Goal: Transaction & Acquisition: Purchase product/service

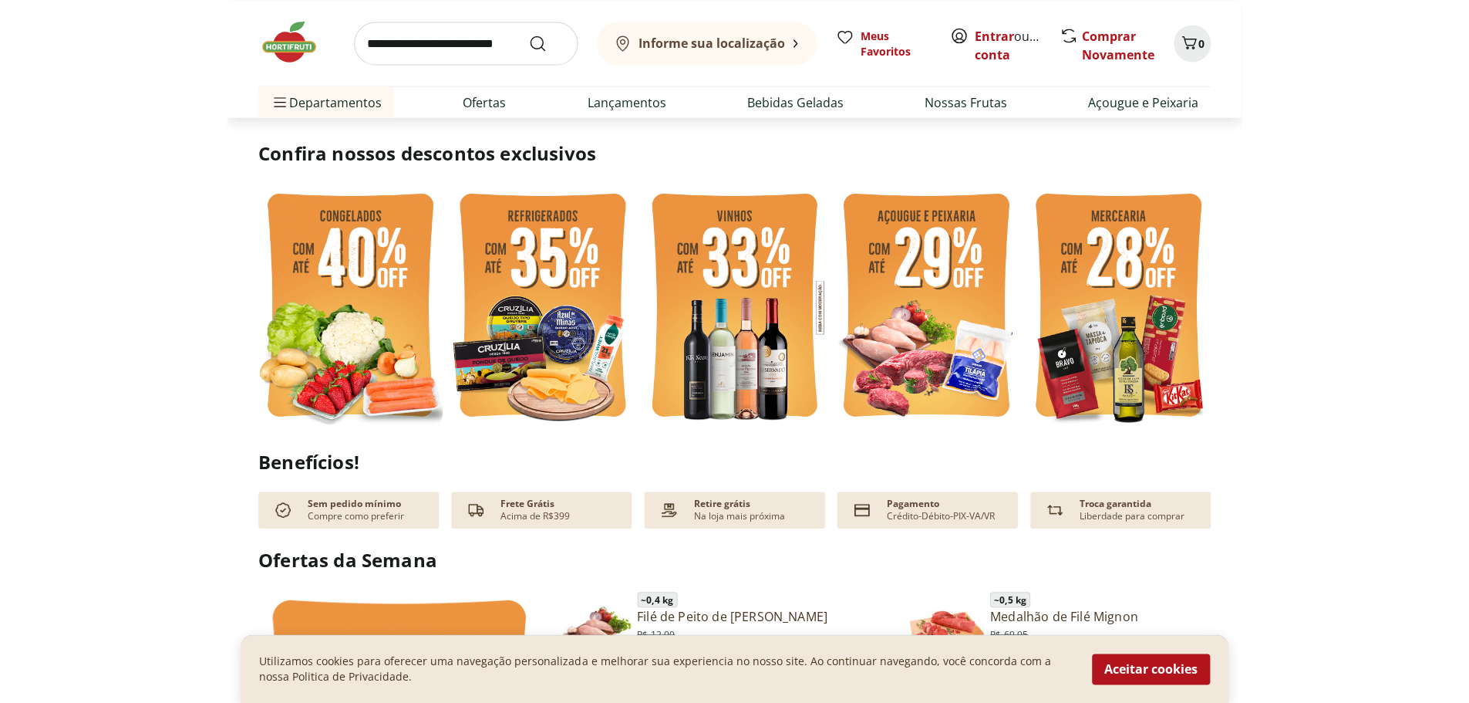
scroll to position [81, 0]
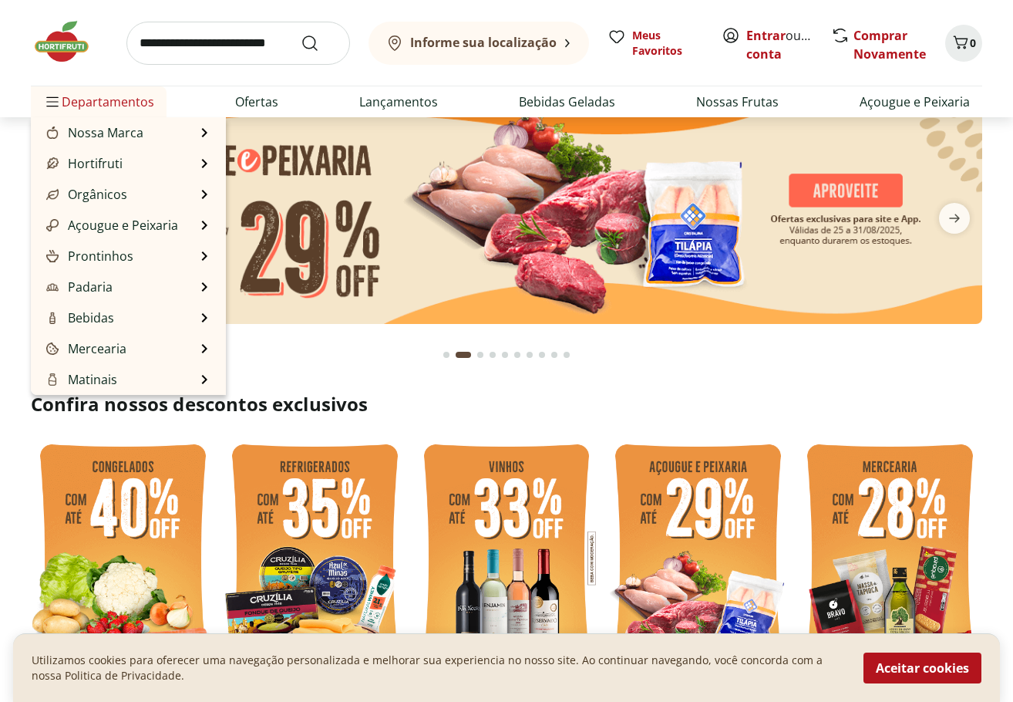
click at [105, 96] on span "Departamentos" at bounding box center [98, 101] width 111 height 37
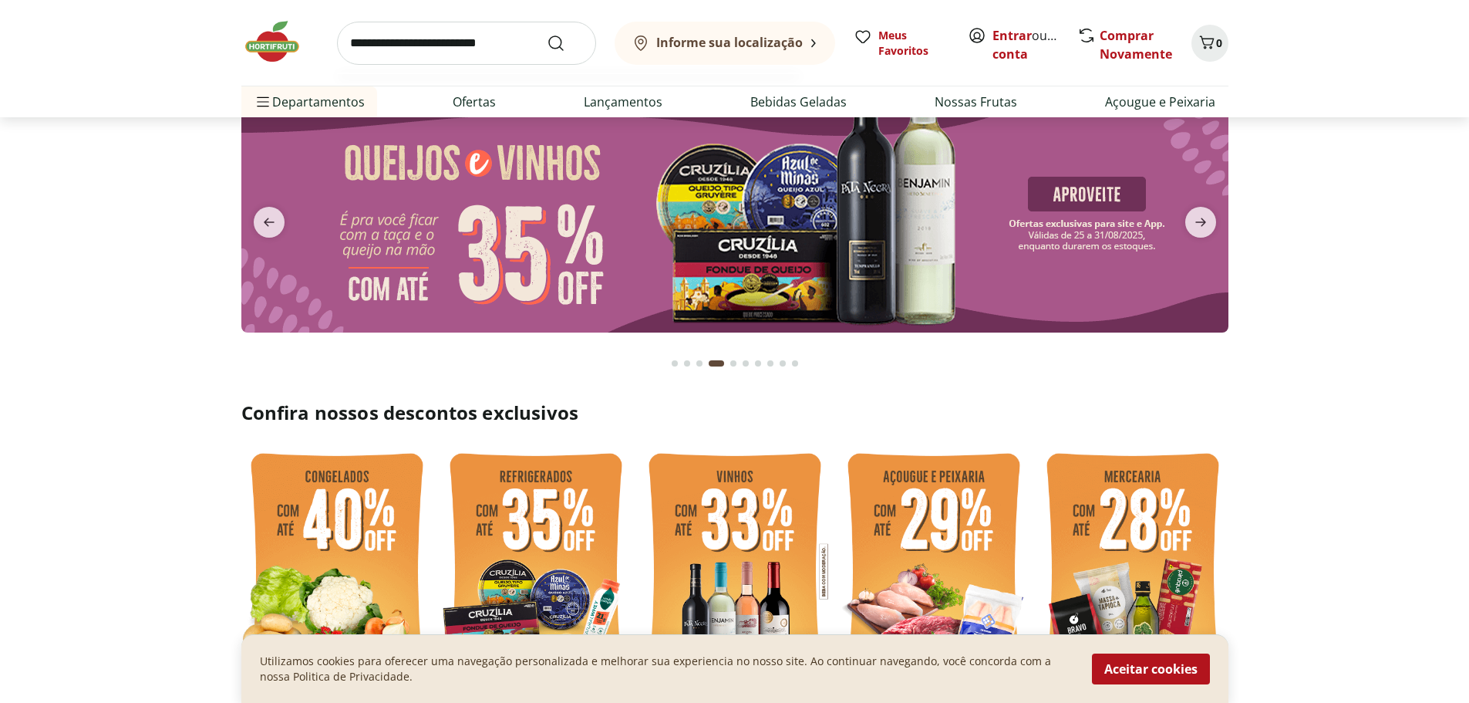
click at [417, 40] on input "search" at bounding box center [466, 43] width 259 height 43
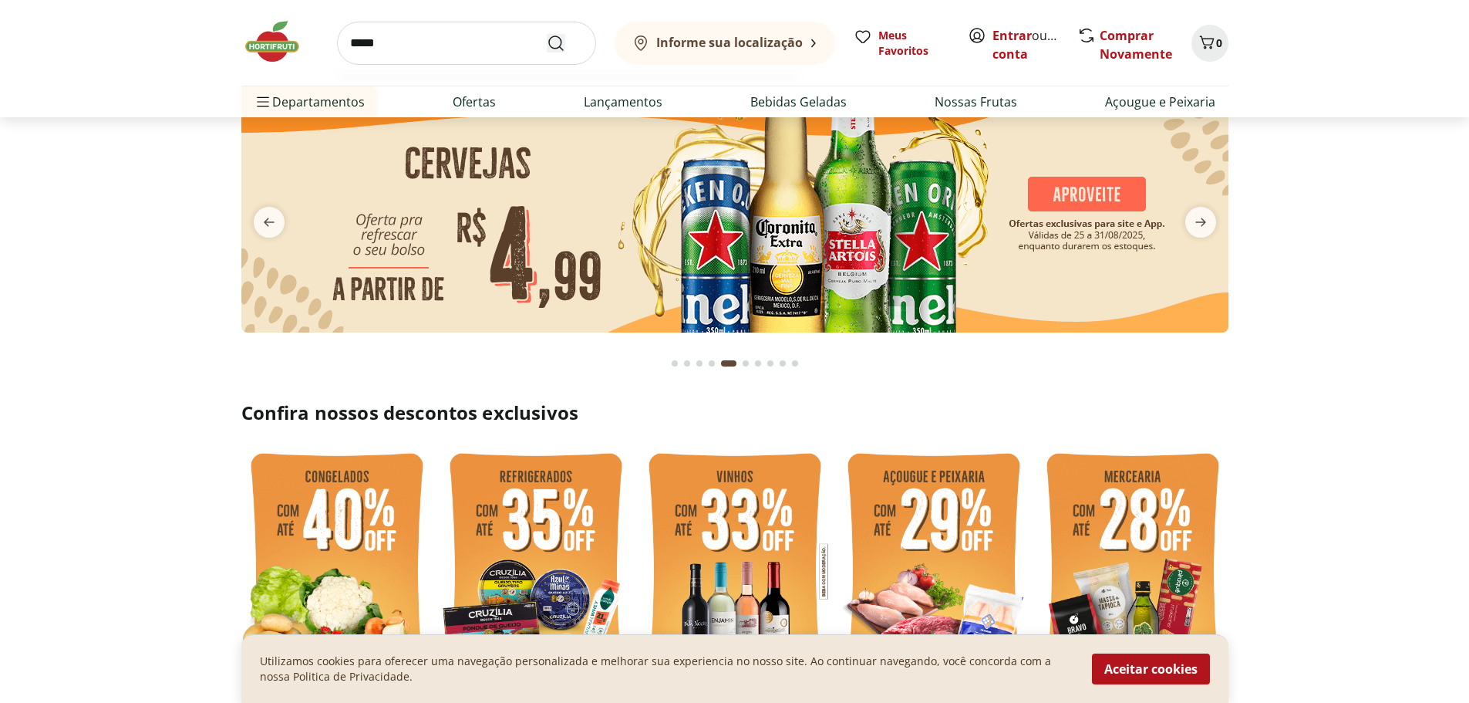
type input "*****"
click at [547, 34] on button "Submit Search" at bounding box center [565, 43] width 37 height 19
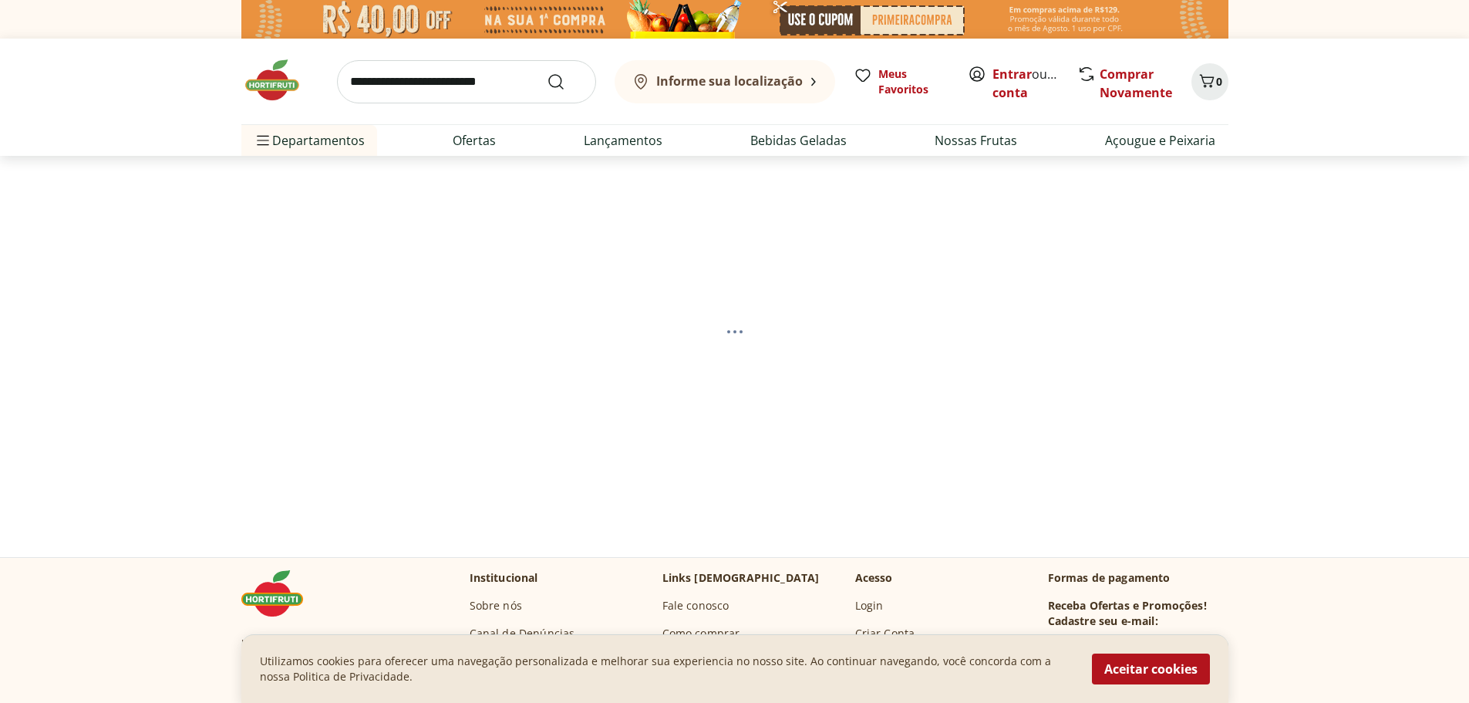
select select "**********"
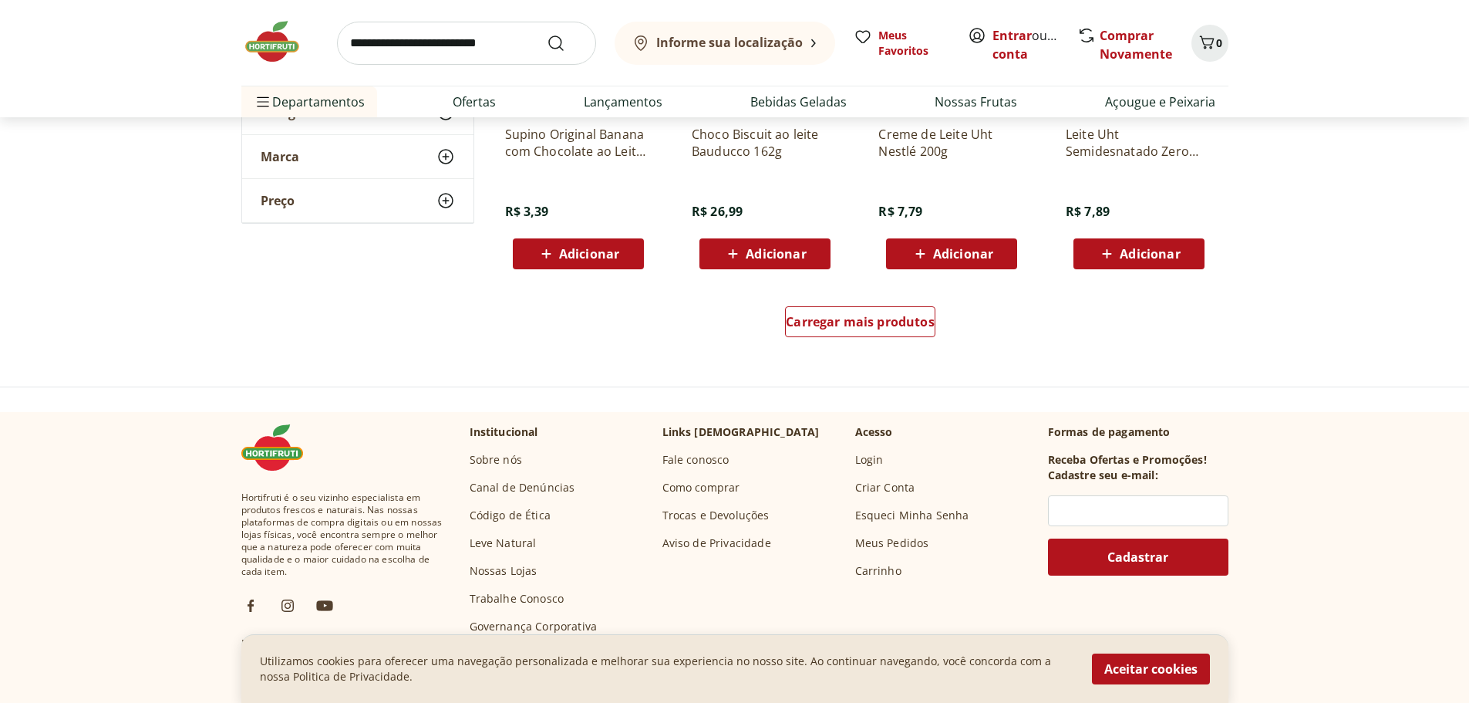
scroll to position [1041, 0]
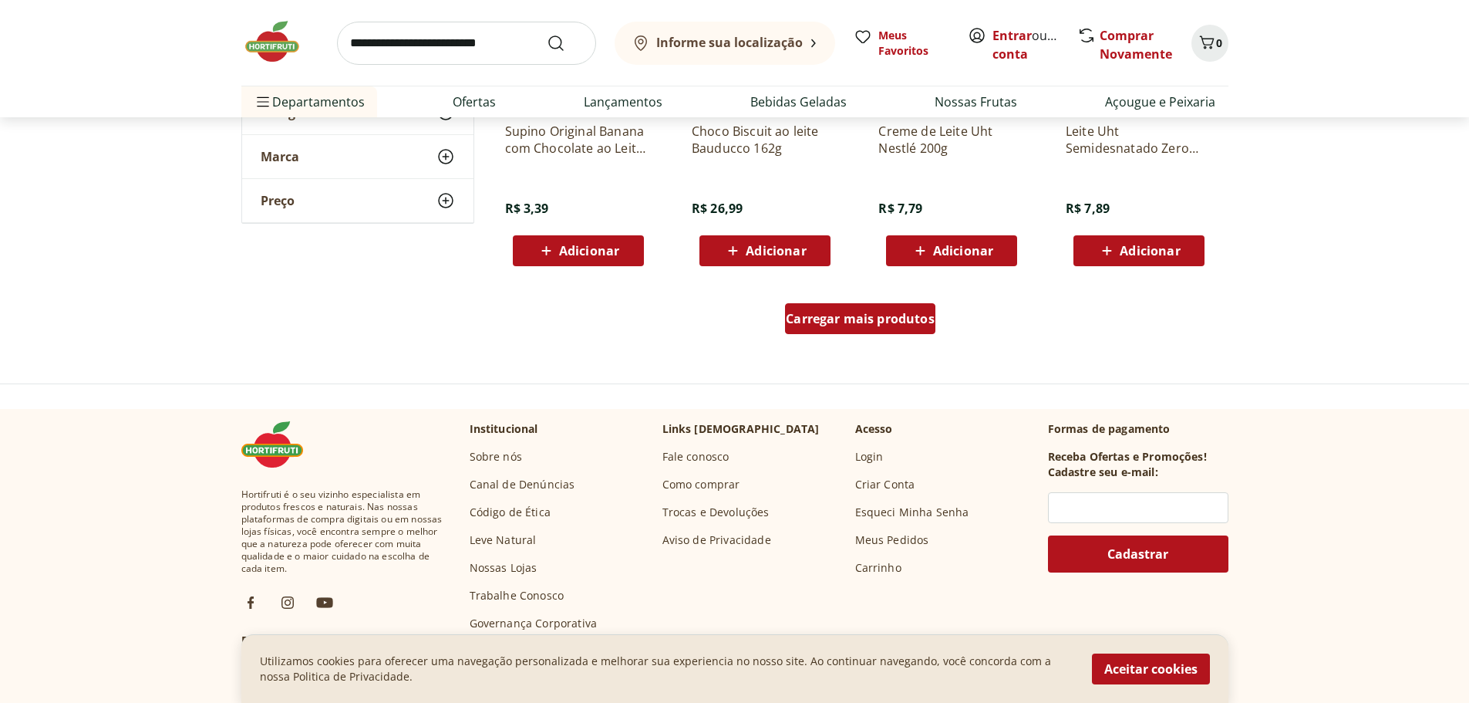
click at [893, 312] on span "Carregar mais produtos" at bounding box center [860, 318] width 149 height 12
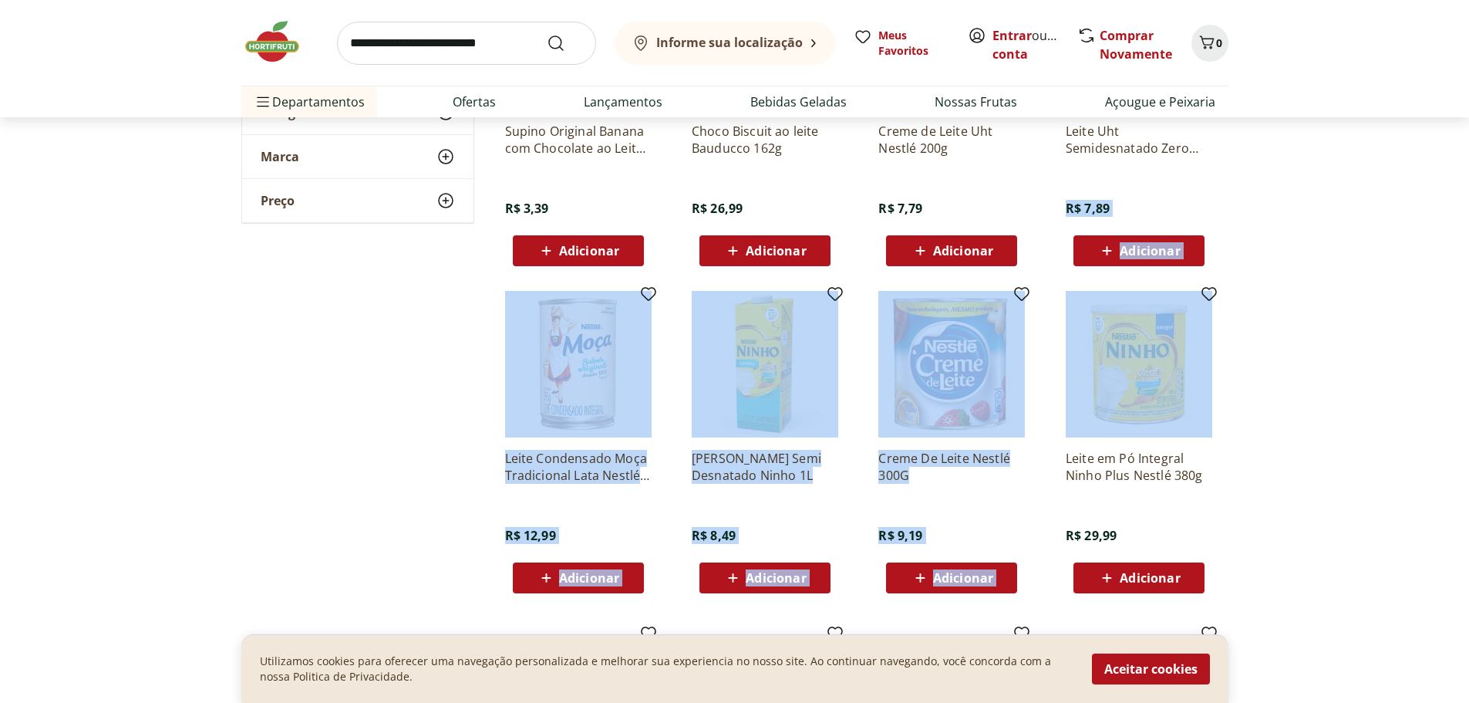
drag, startPoint x: 1466, startPoint y: 234, endPoint x: 1480, endPoint y: 329, distance: 95.9
click at [1013, 243] on section "**********" at bounding box center [734, 272] width 1469 height 2181
click at [1013, 242] on section "**********" at bounding box center [734, 272] width 1469 height 2181
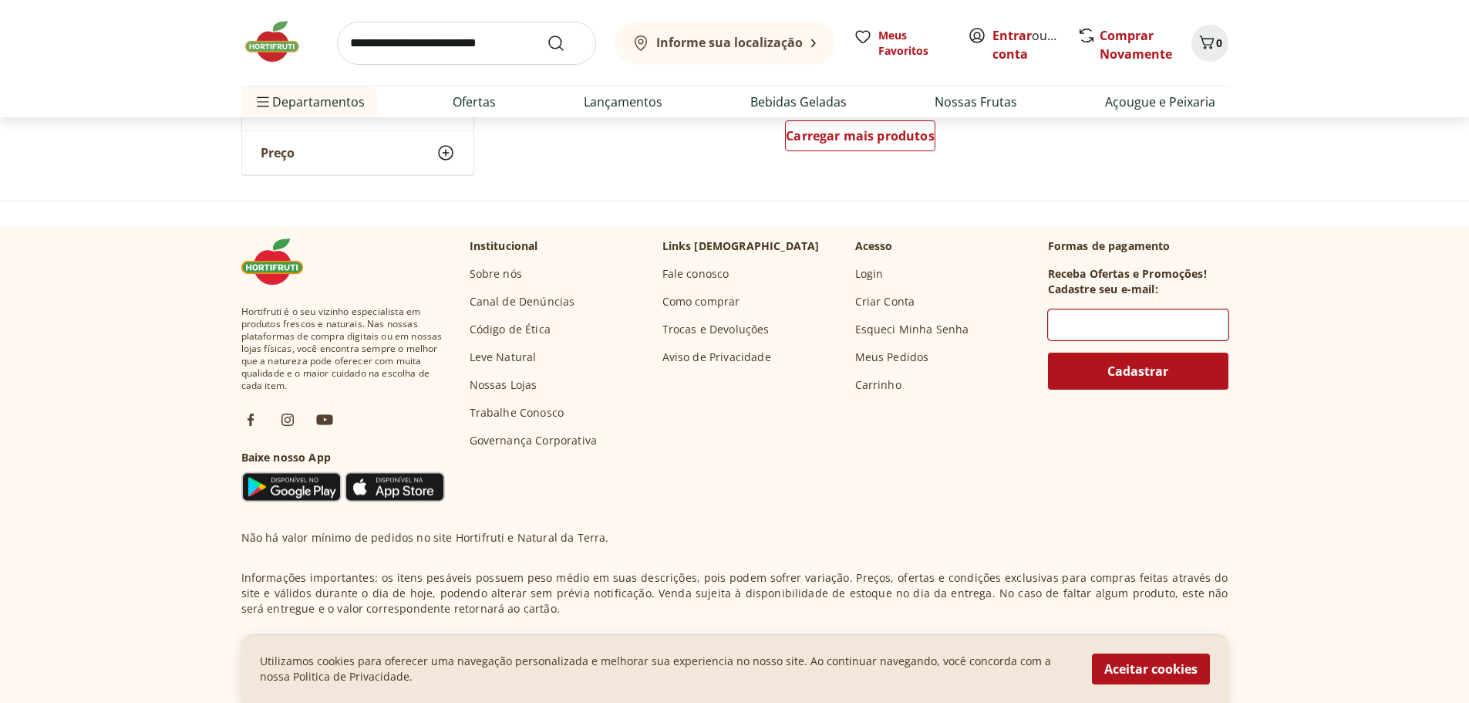
scroll to position [2183, 0]
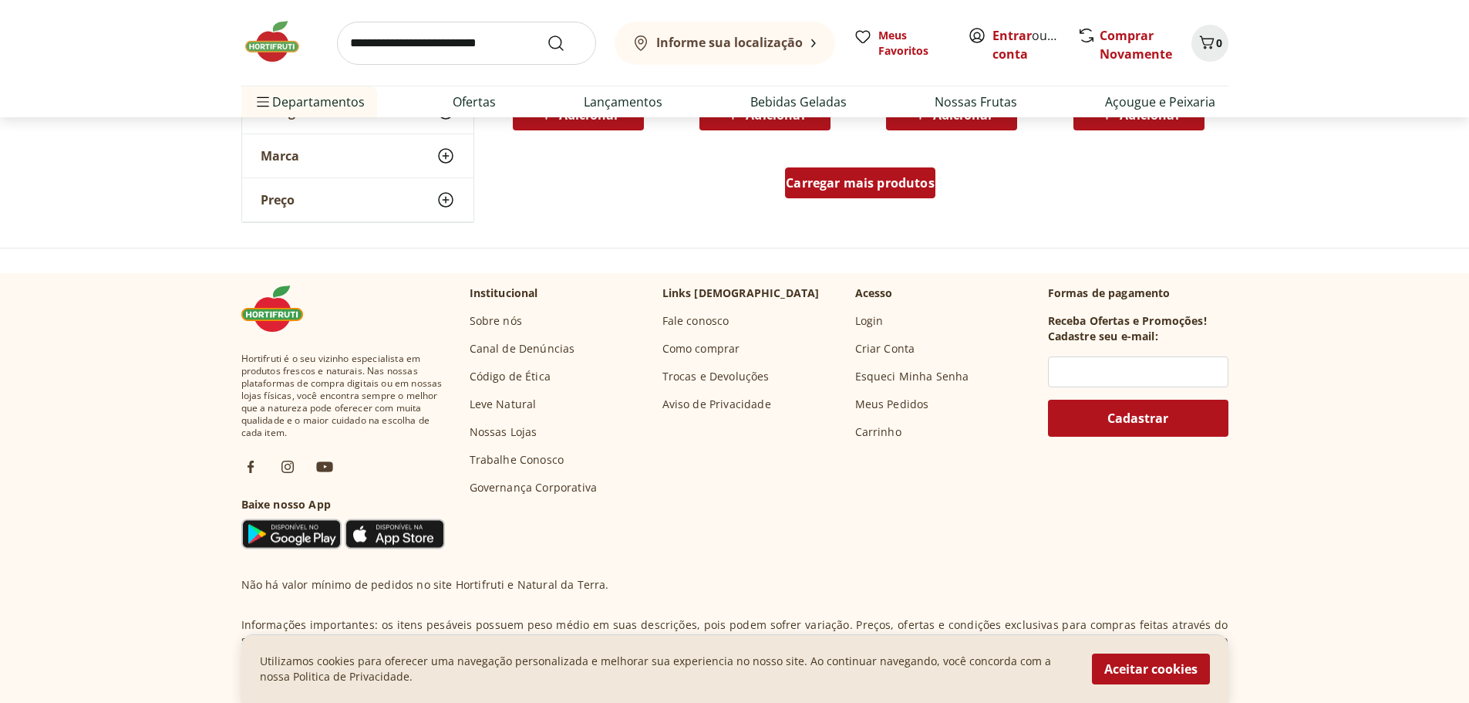
click at [875, 184] on span "Carregar mais produtos" at bounding box center [860, 183] width 149 height 12
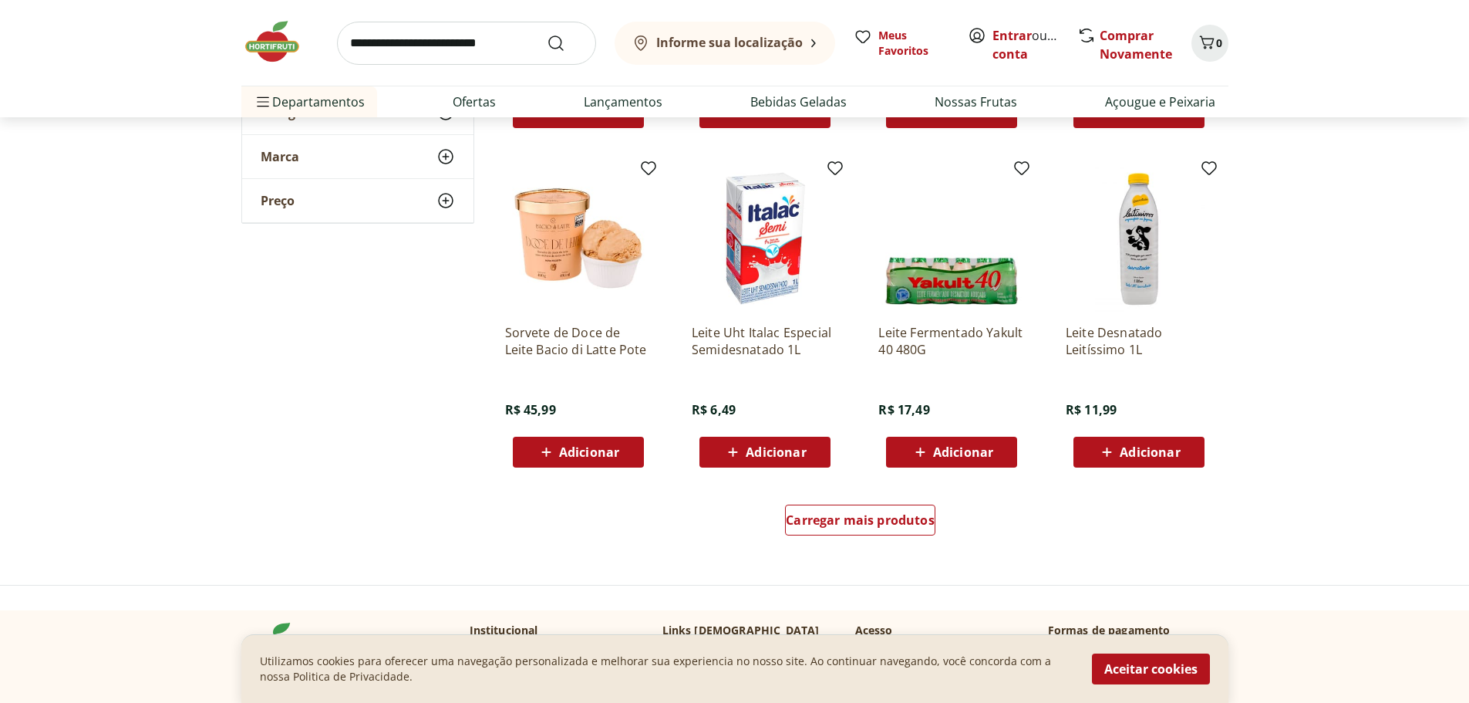
scroll to position [2857, 0]
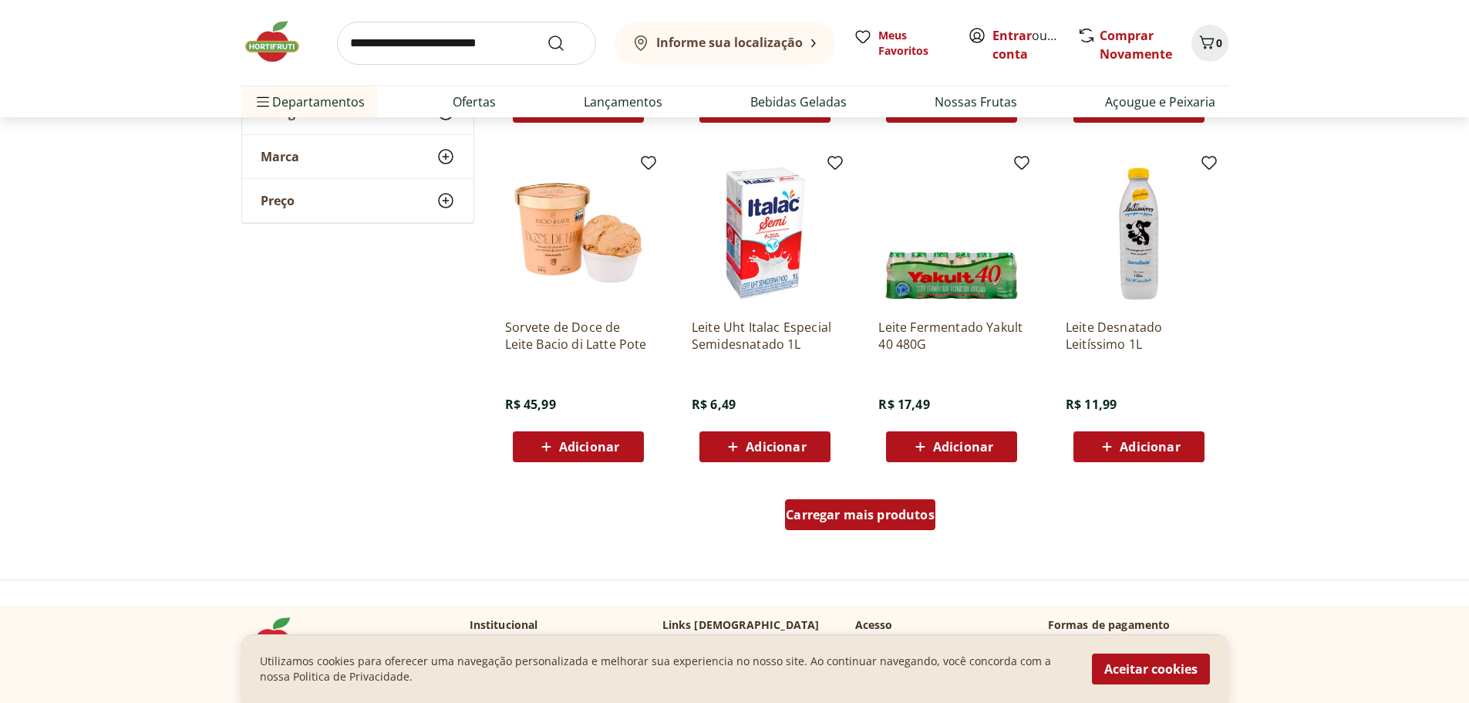
click at [889, 509] on span "Carregar mais produtos" at bounding box center [860, 514] width 149 height 12
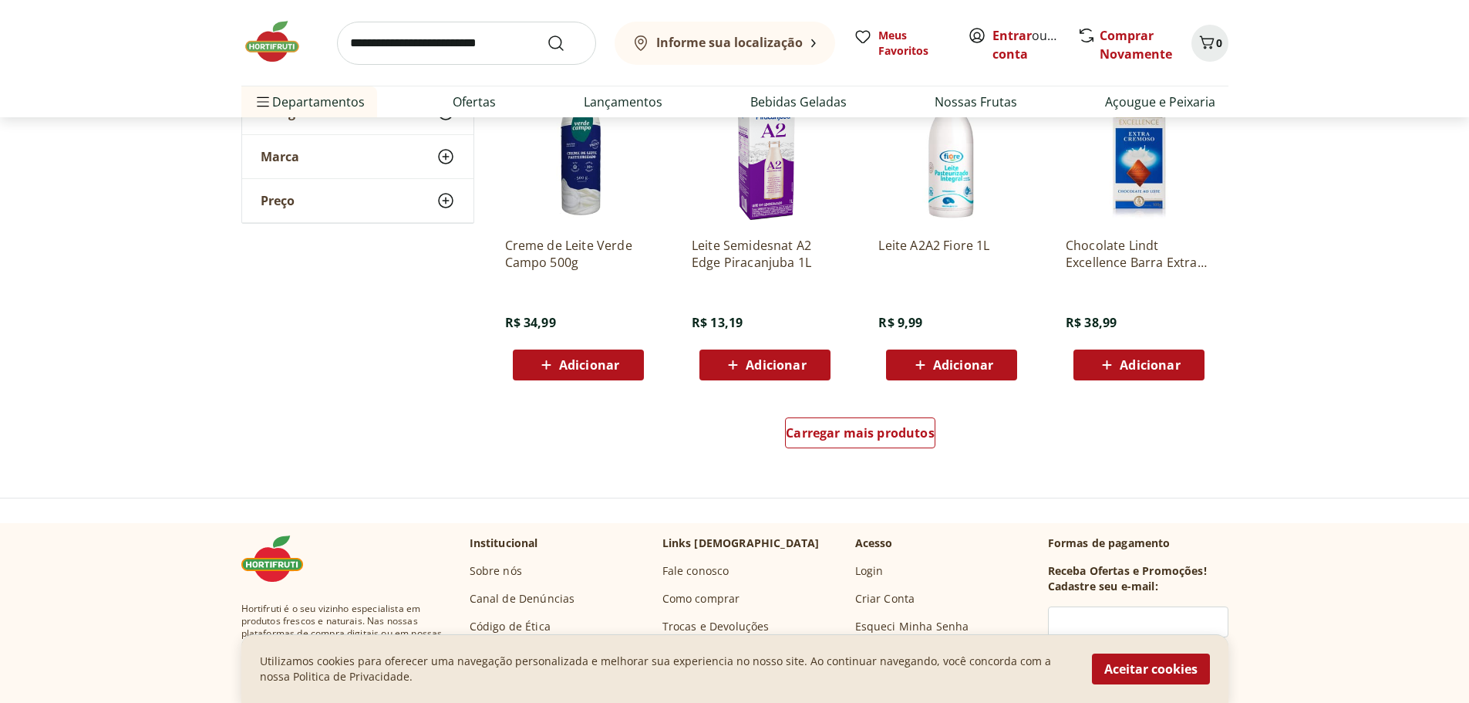
scroll to position [3918, 0]
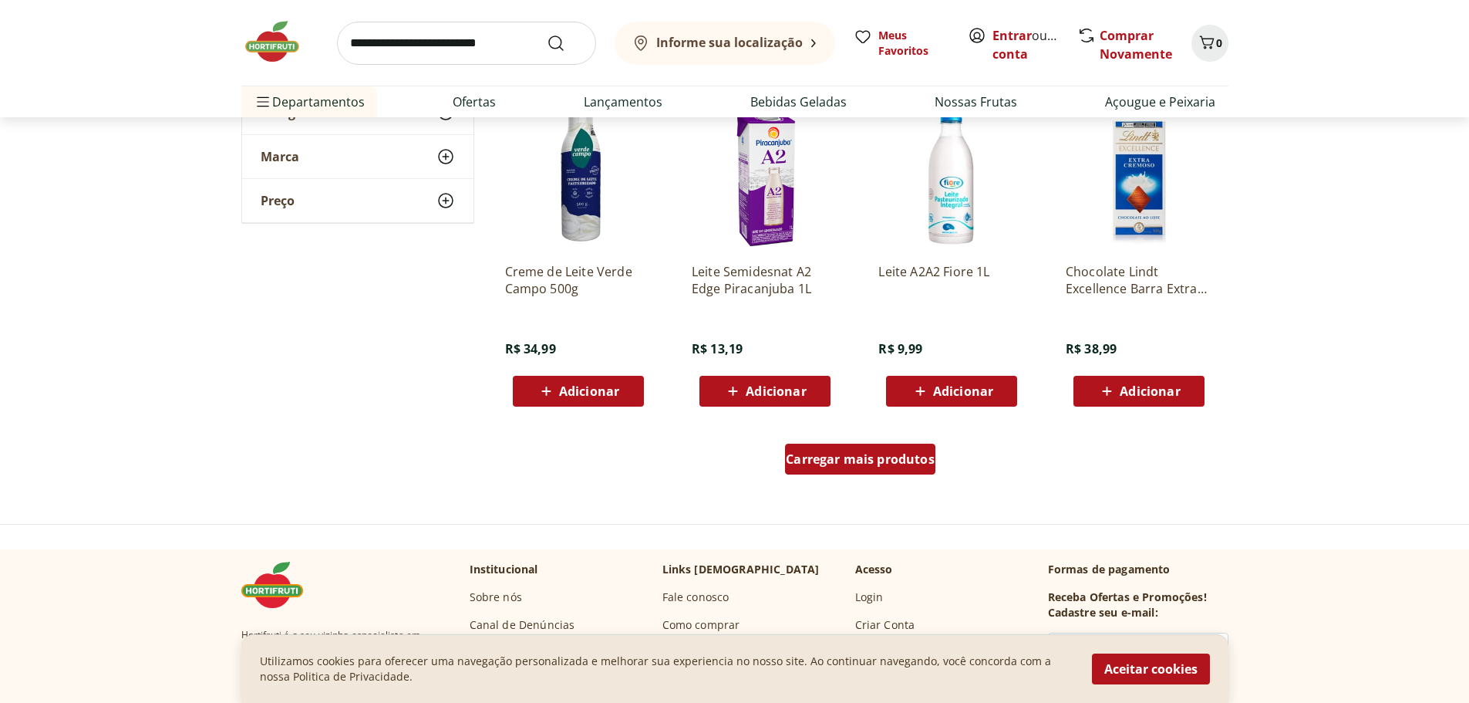
click at [878, 459] on span "Carregar mais produtos" at bounding box center [860, 459] width 149 height 12
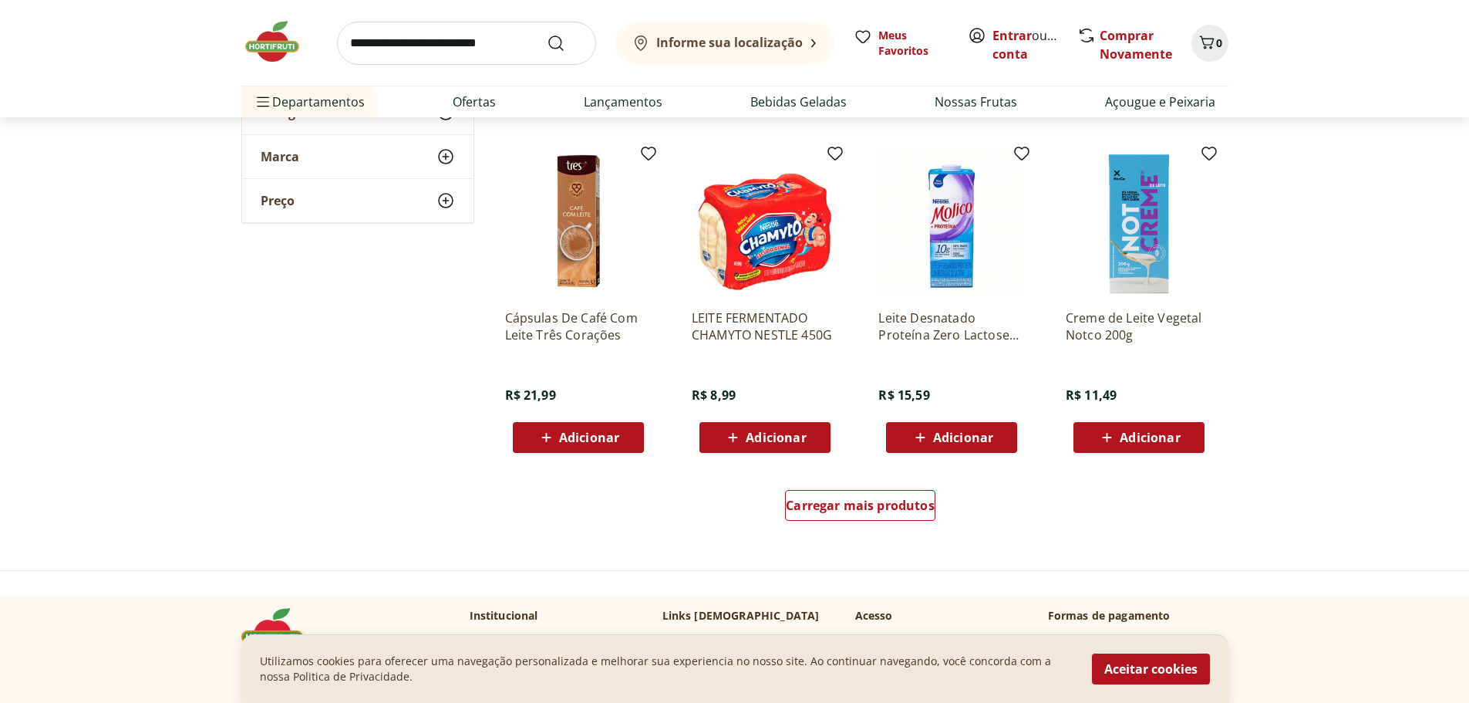
scroll to position [4870, 0]
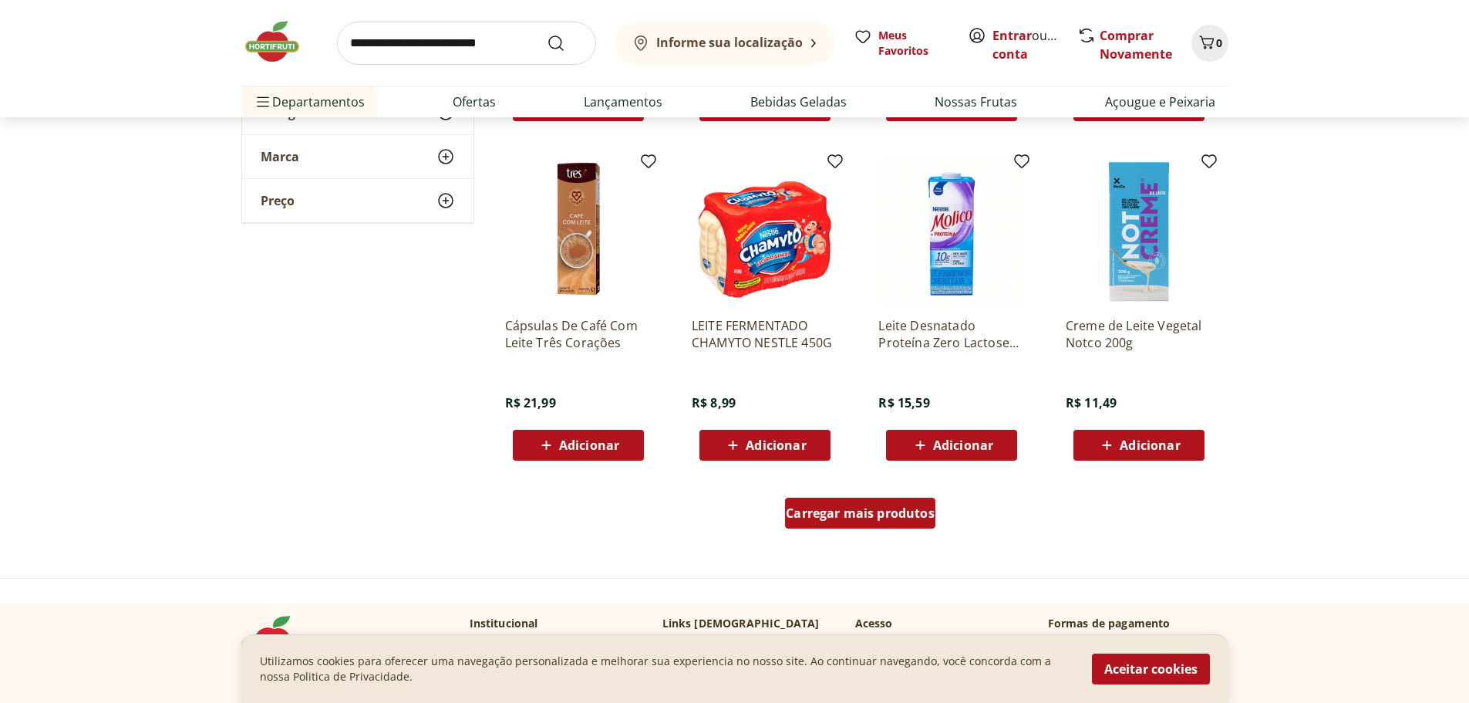
click at [821, 508] on span "Carregar mais produtos" at bounding box center [860, 513] width 149 height 12
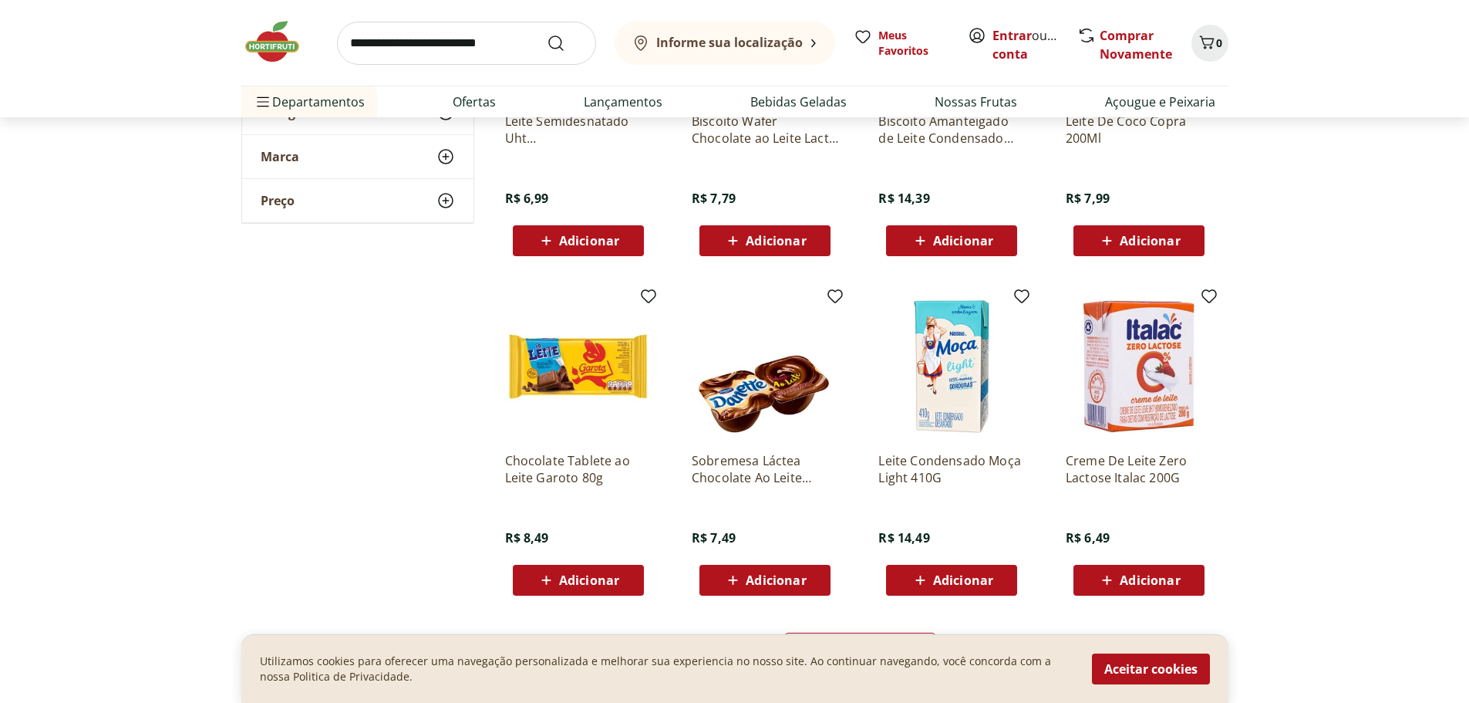
scroll to position [5918, 0]
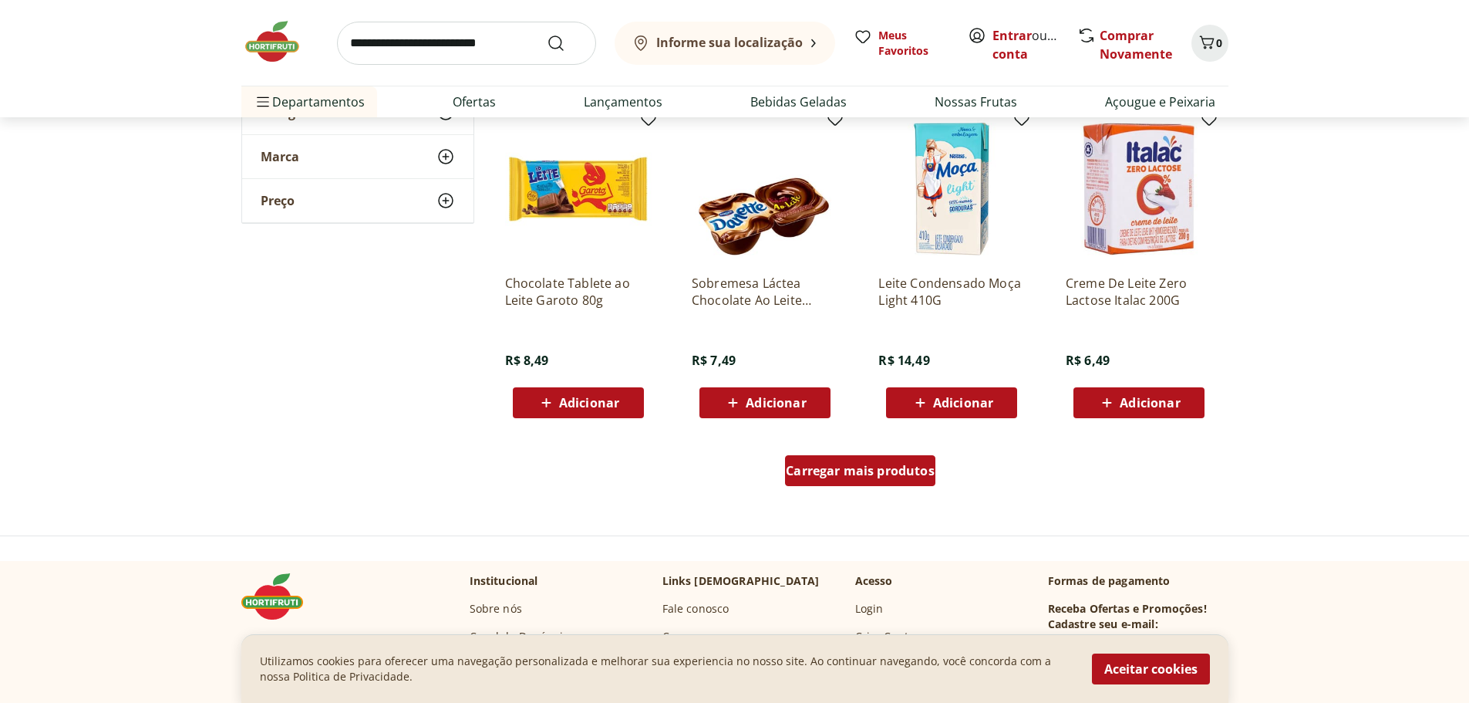
click at [909, 464] on span "Carregar mais produtos" at bounding box center [860, 470] width 149 height 12
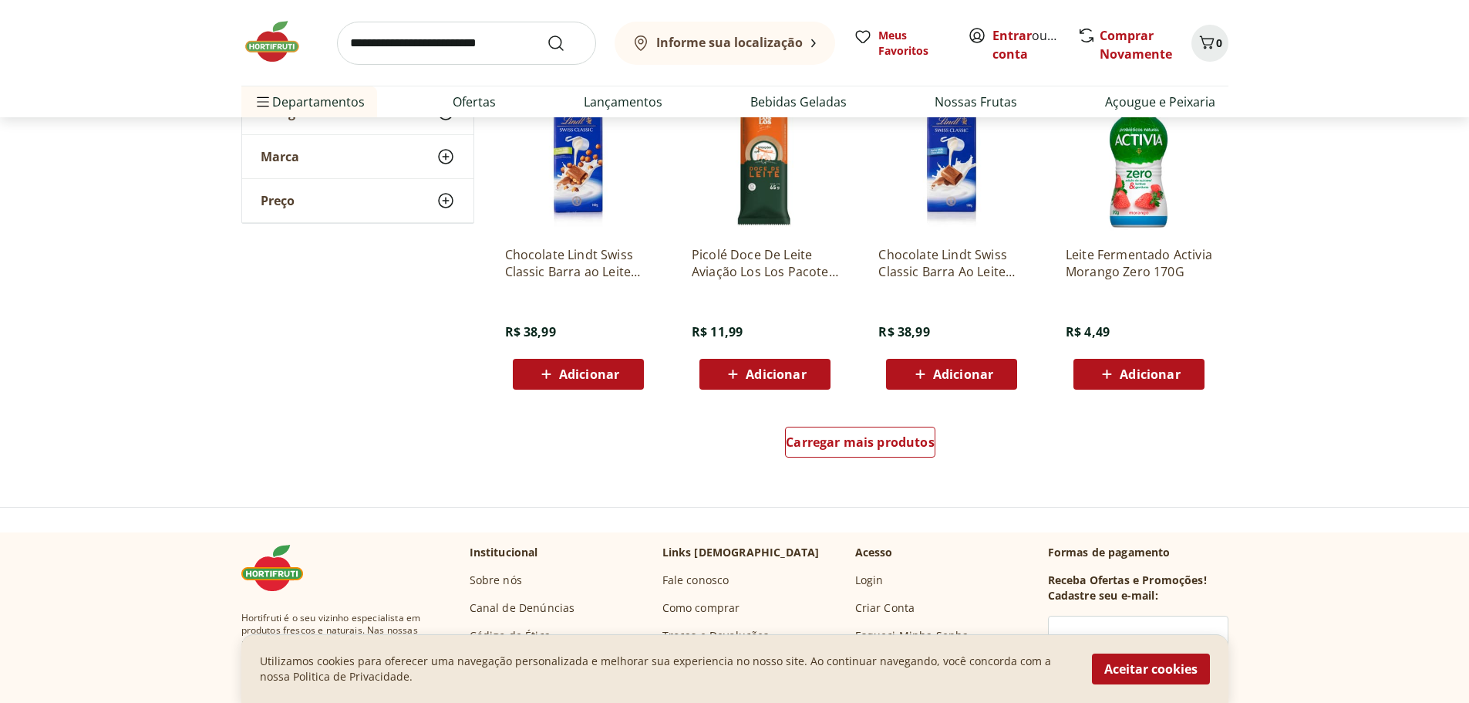
scroll to position [6932, 0]
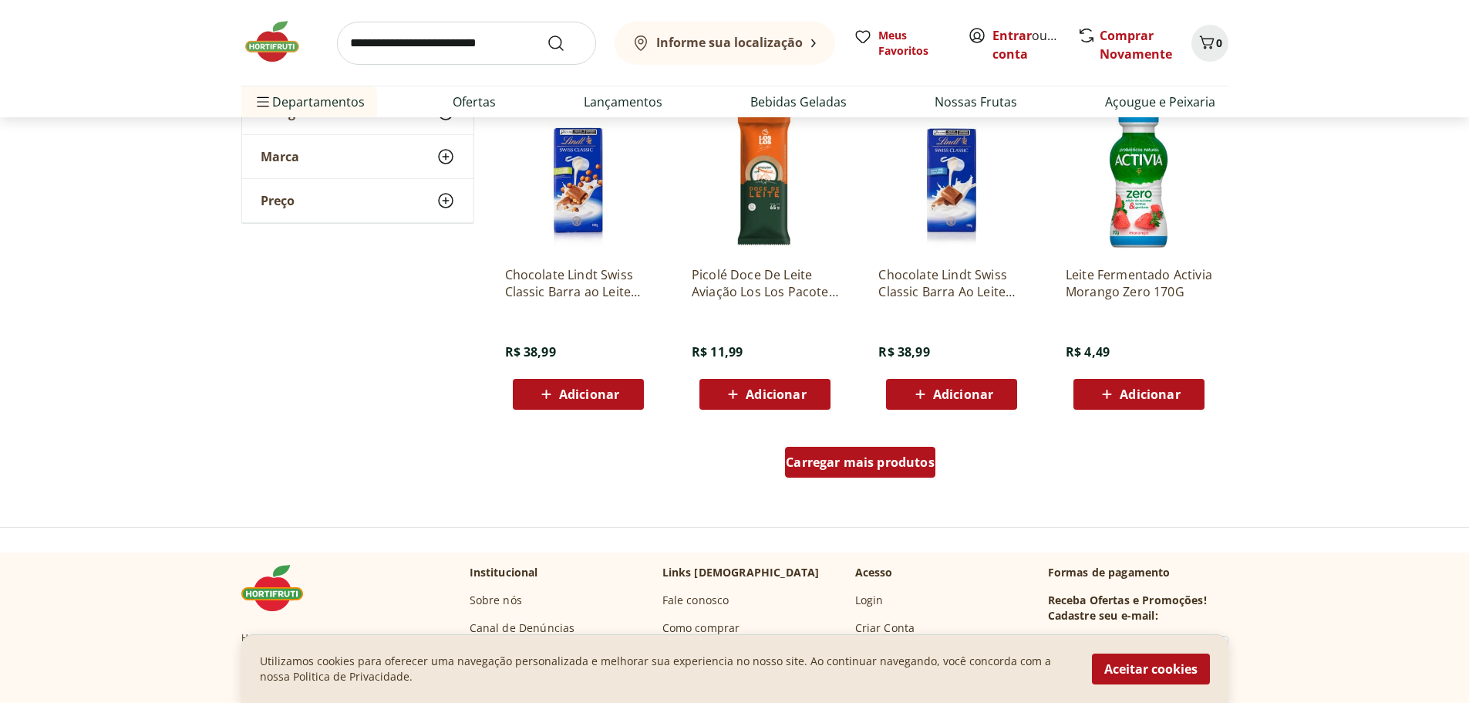
click at [827, 464] on span "Carregar mais produtos" at bounding box center [860, 462] width 149 height 12
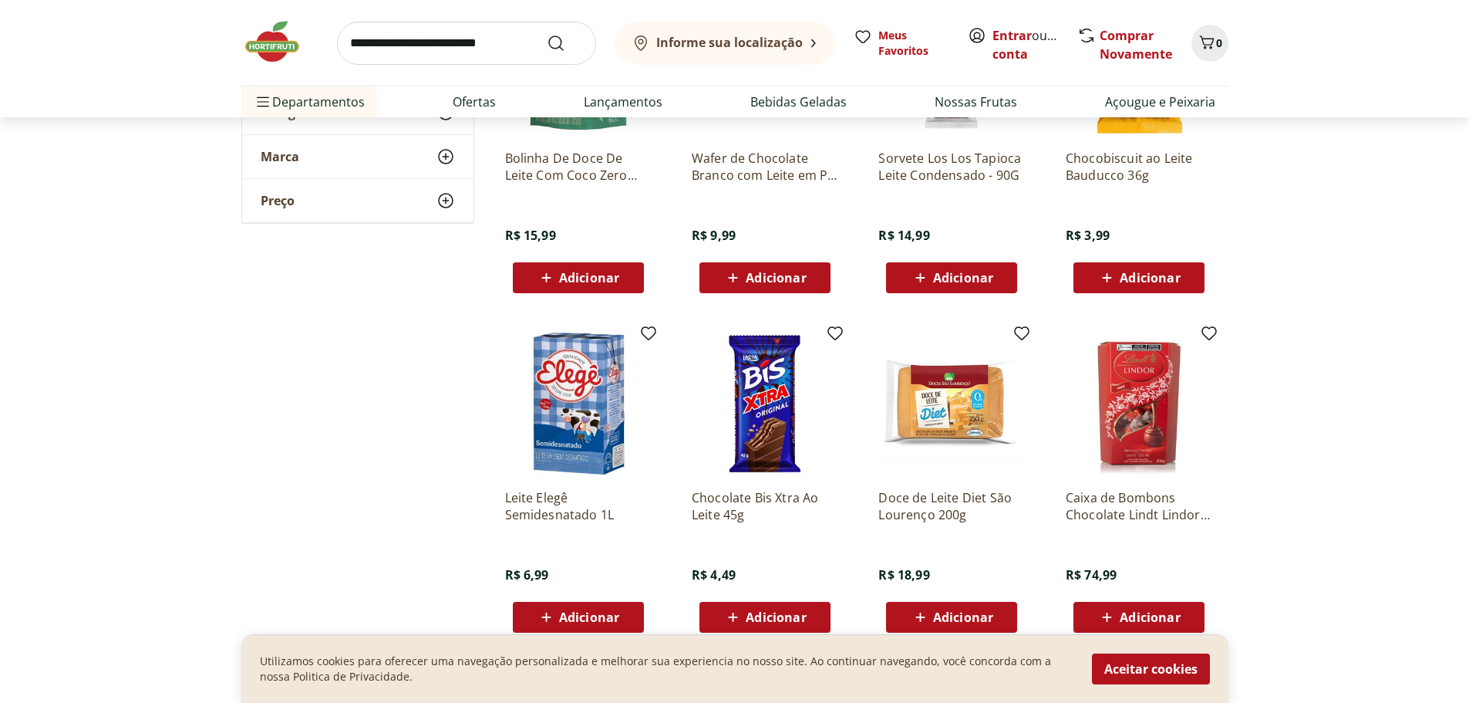
scroll to position [7816, 0]
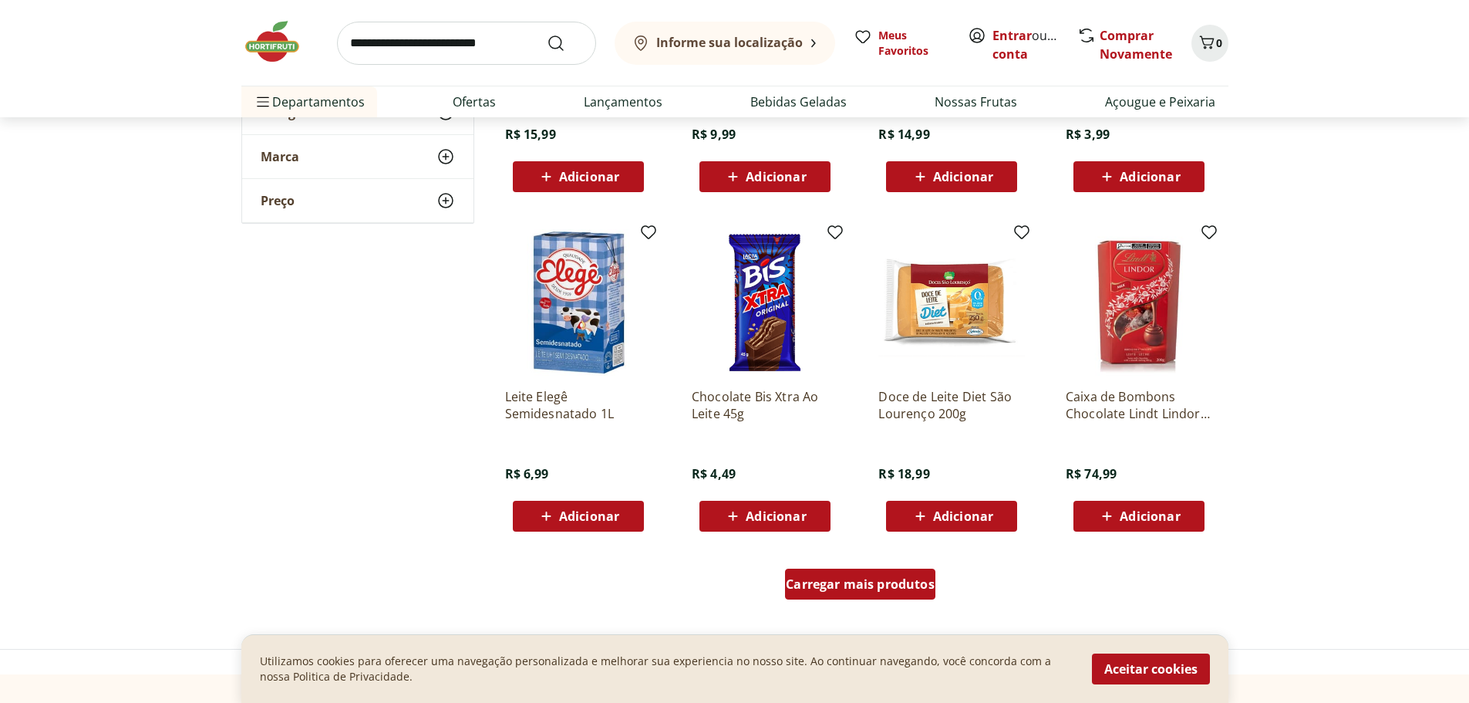
click at [828, 590] on span "Carregar mais produtos" at bounding box center [860, 584] width 149 height 12
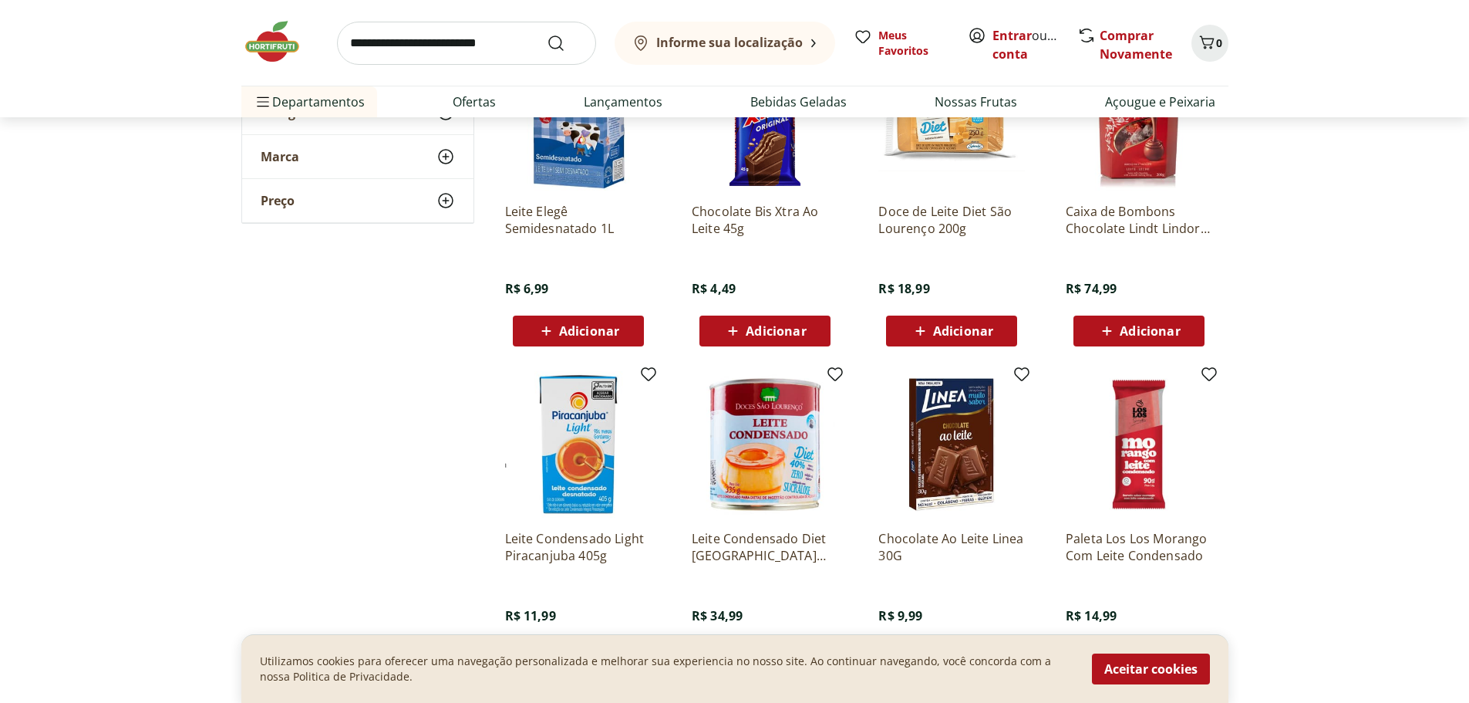
scroll to position [8014, 0]
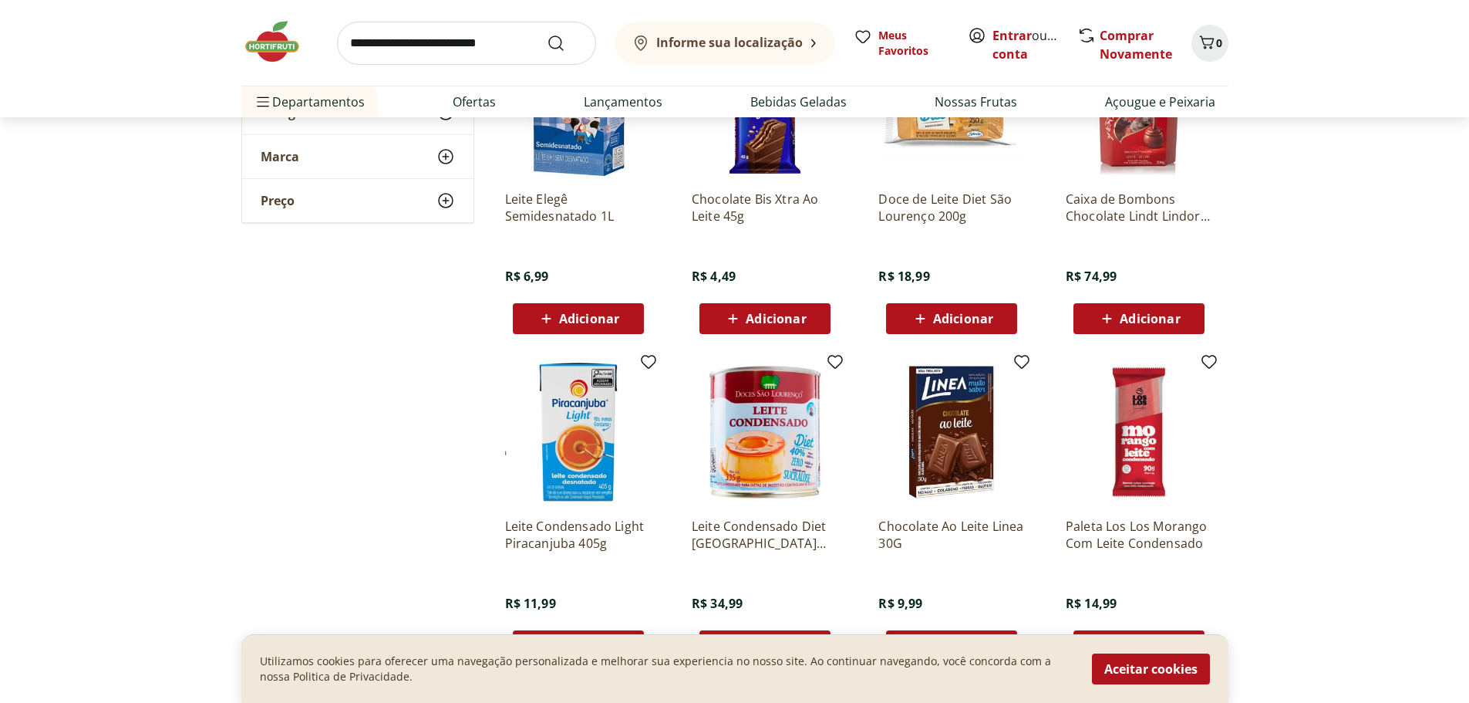
click at [781, 444] on img at bounding box center [765, 432] width 147 height 147
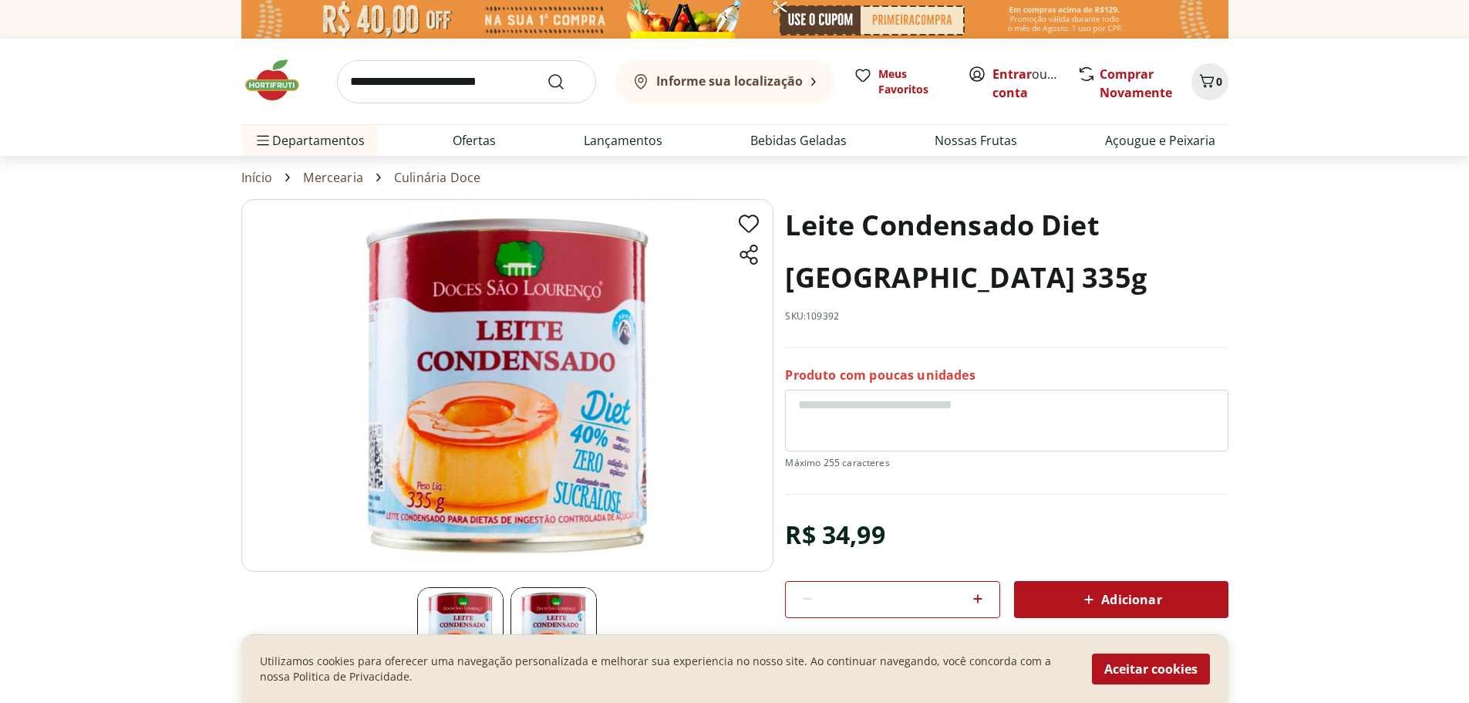
select select "**********"
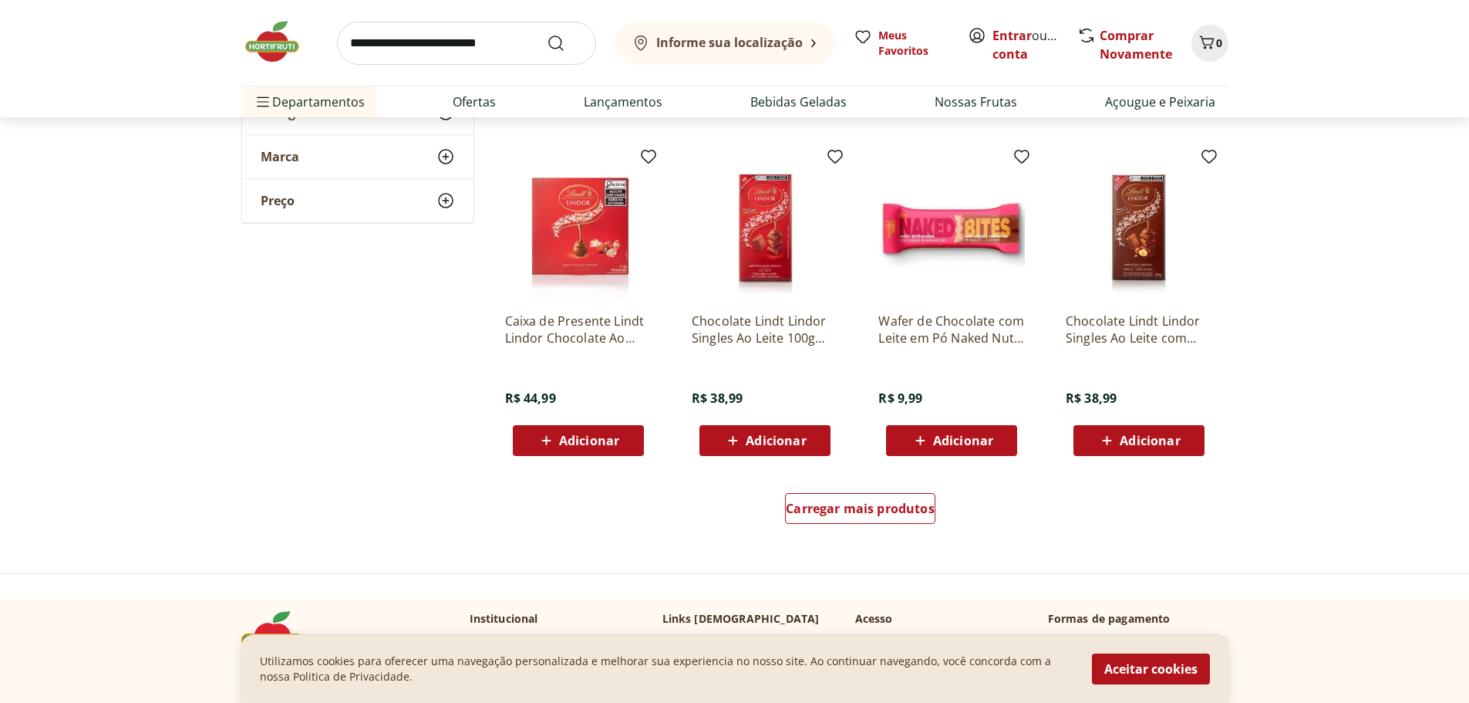
scroll to position [12076, 0]
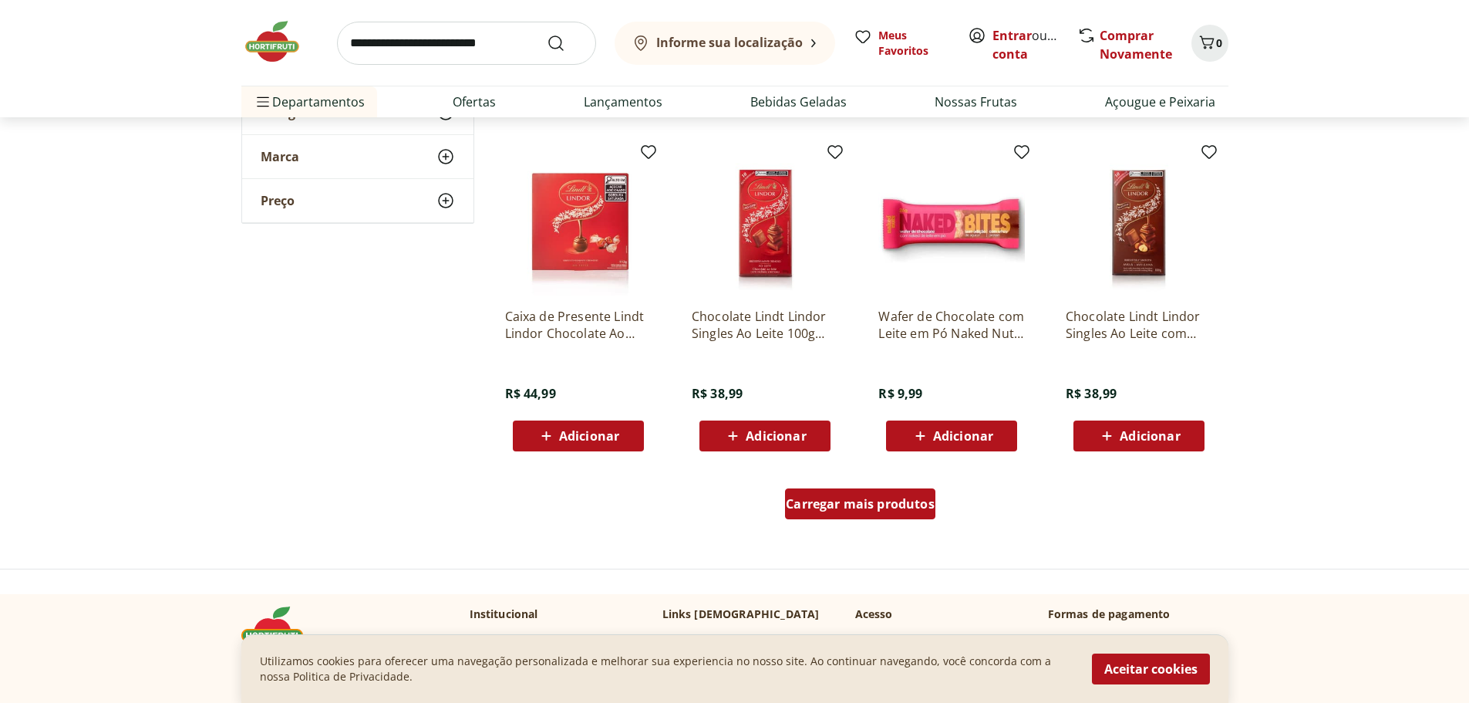
click at [841, 507] on span "Carregar mais produtos" at bounding box center [860, 503] width 149 height 12
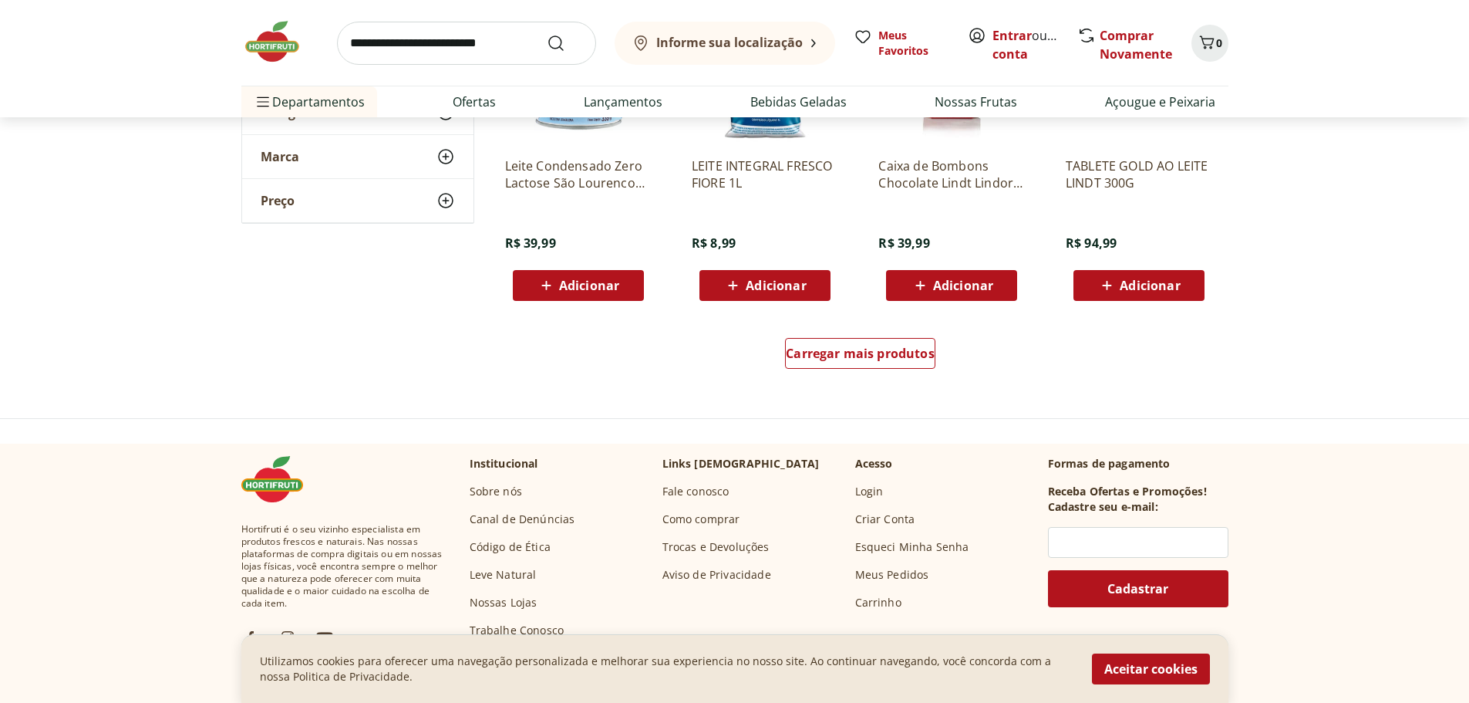
scroll to position [13233, 0]
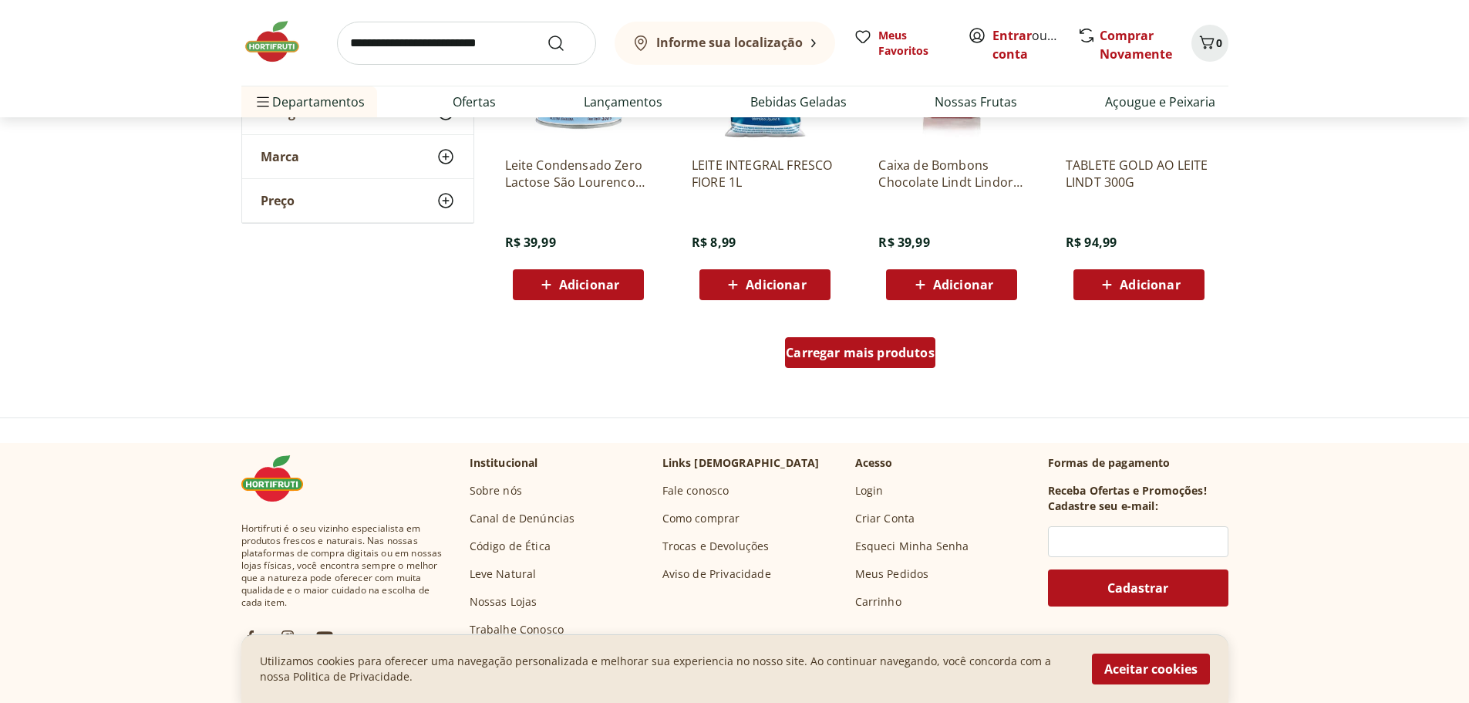
click at [831, 346] on span "Carregar mais produtos" at bounding box center [860, 352] width 149 height 12
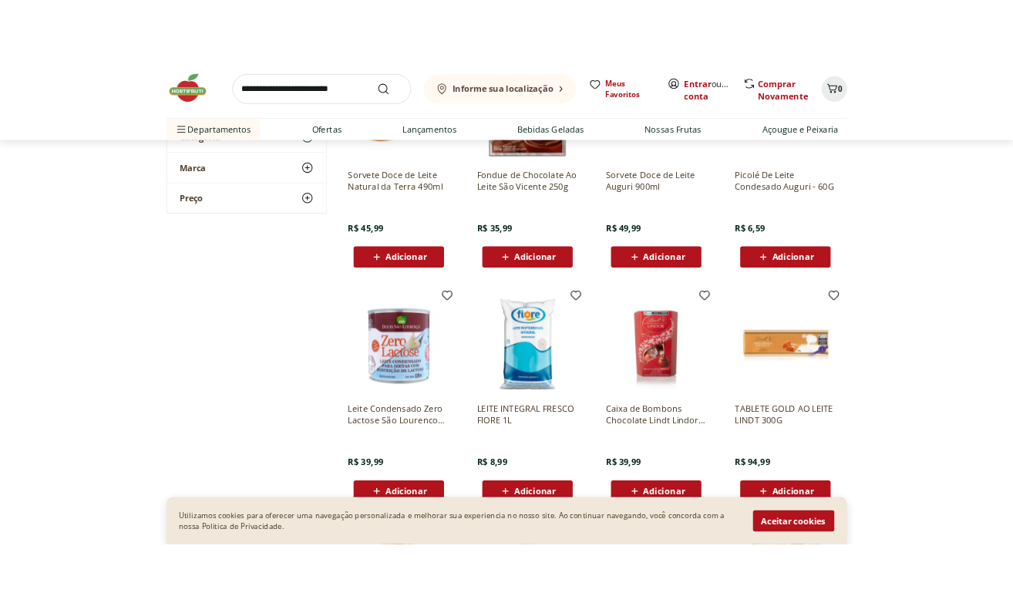
scroll to position [12757, 0]
